Goal: Obtain resource: Obtain resource

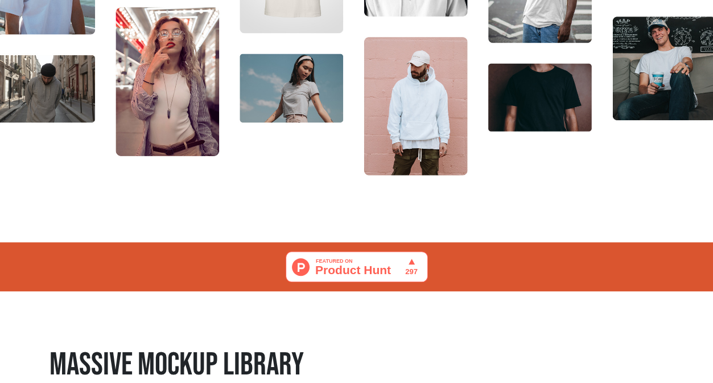
scroll to position [512, 0]
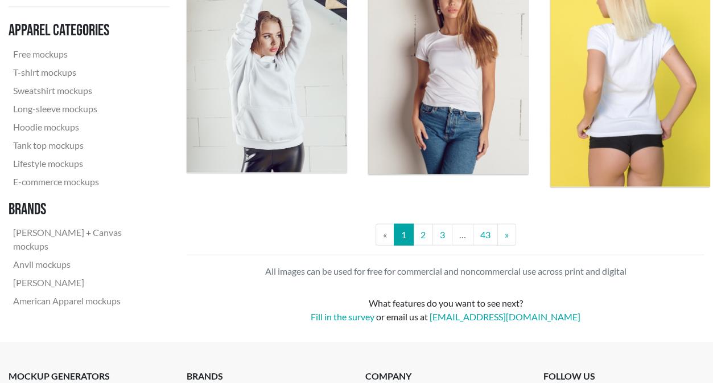
scroll to position [2277, 0]
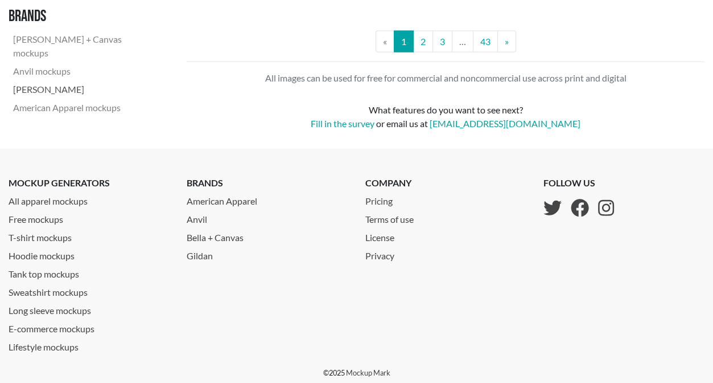
click at [81, 98] on link "[PERSON_NAME]" at bounding box center [85, 89] width 152 height 18
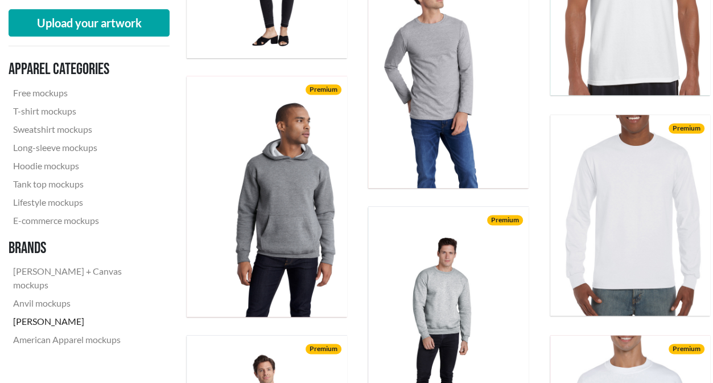
scroll to position [1252, 0]
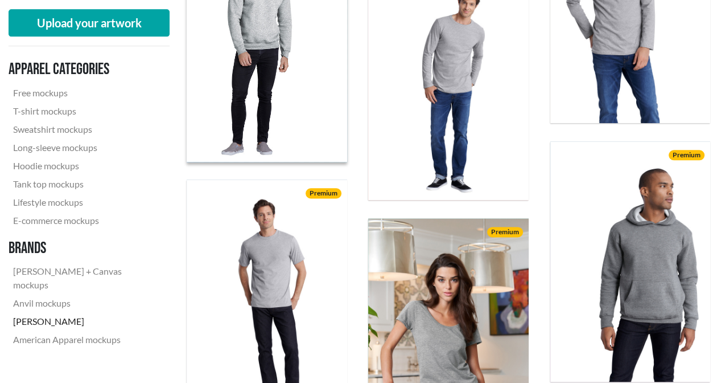
scroll to position [1195, 0]
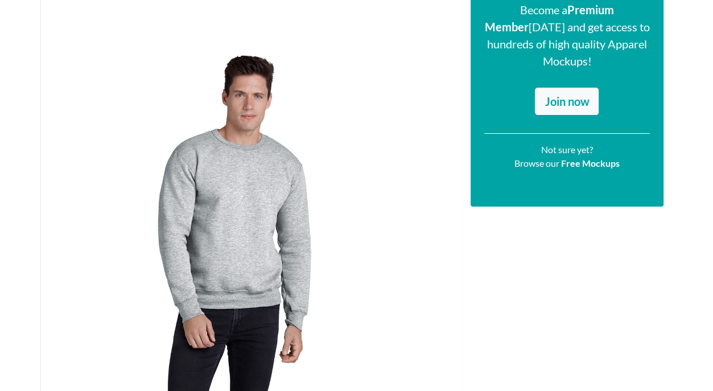
scroll to position [228, 0]
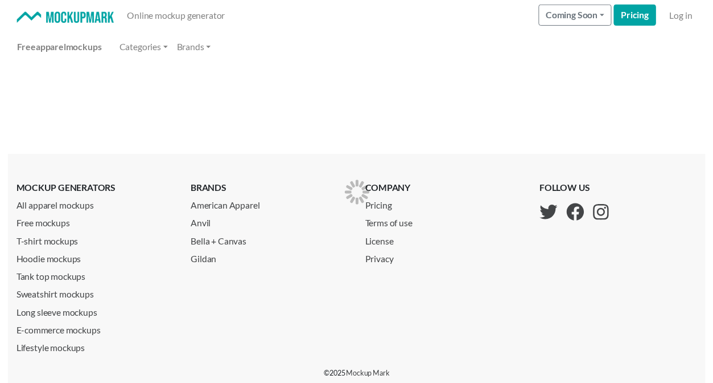
scroll to position [83, 0]
